Goal: Find specific page/section: Find specific page/section

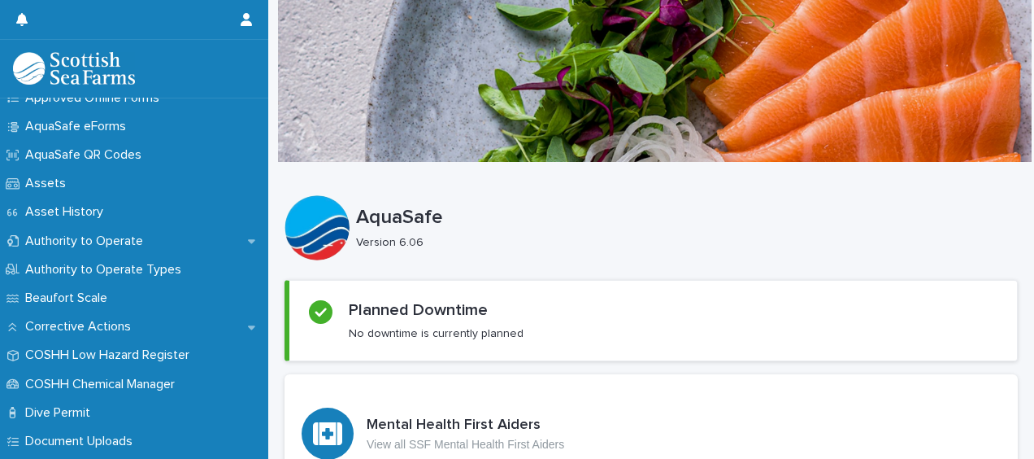
scroll to position [229, 0]
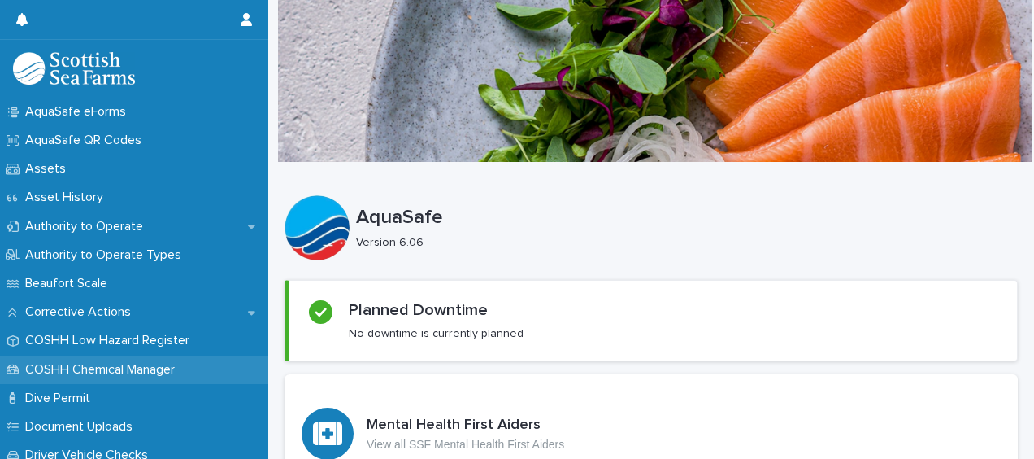
click at [166, 362] on p "COSHH Chemical Manager" at bounding box center [103, 369] width 169 height 15
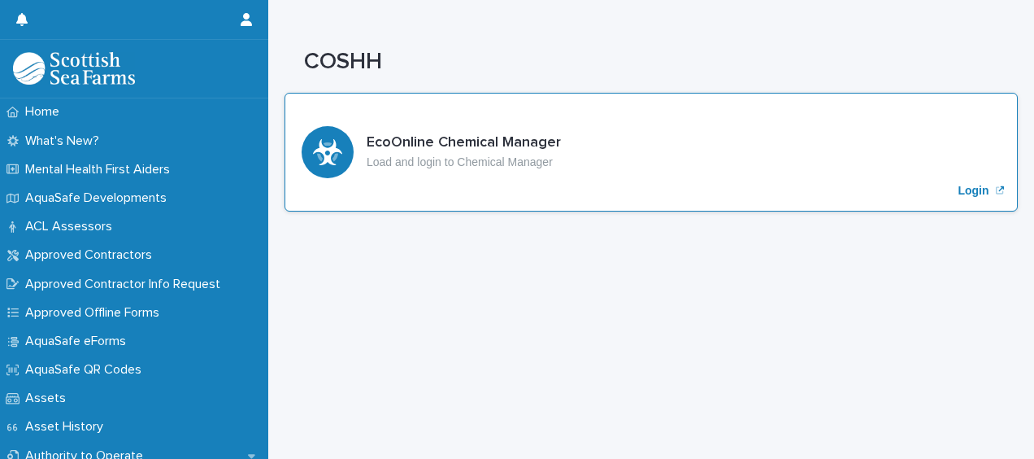
click at [963, 188] on p "Login" at bounding box center [973, 191] width 31 height 14
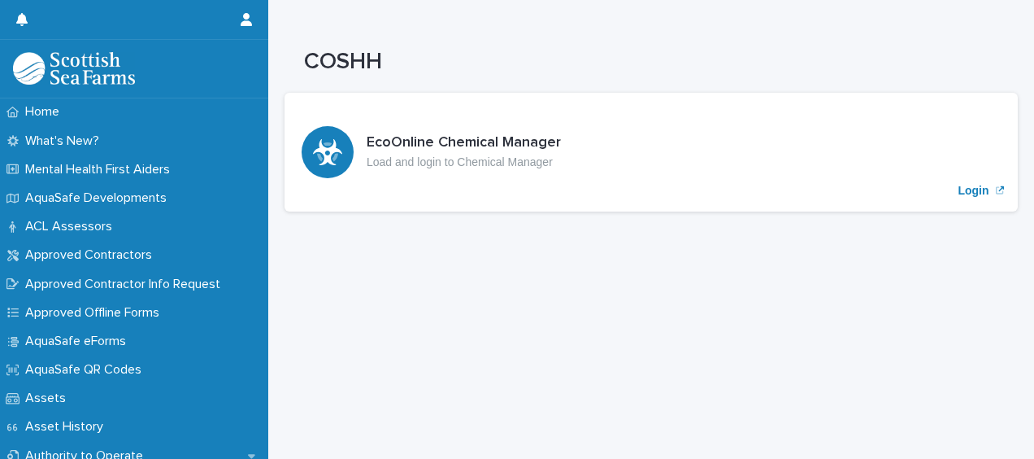
click at [451, 46] on div "COSHH" at bounding box center [651, 38] width 766 height 76
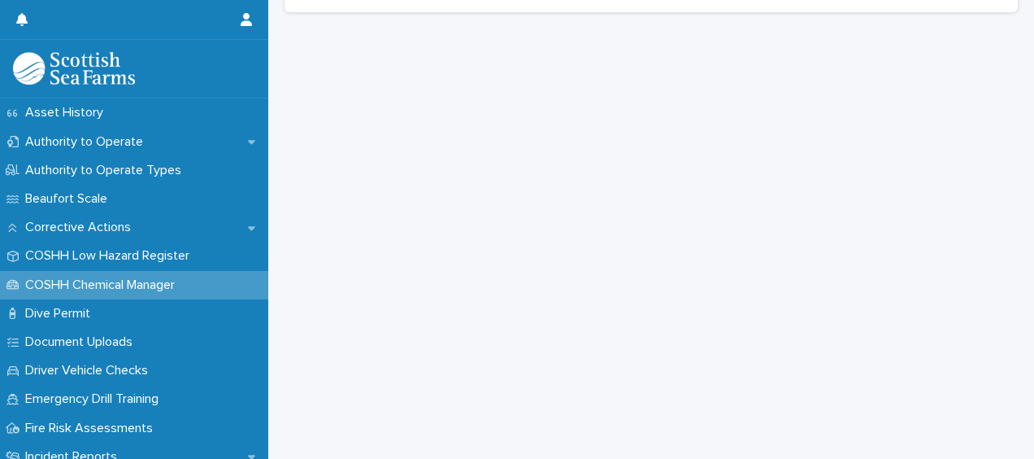
scroll to position [173, 0]
